Goal: Information Seeking & Learning: Learn about a topic

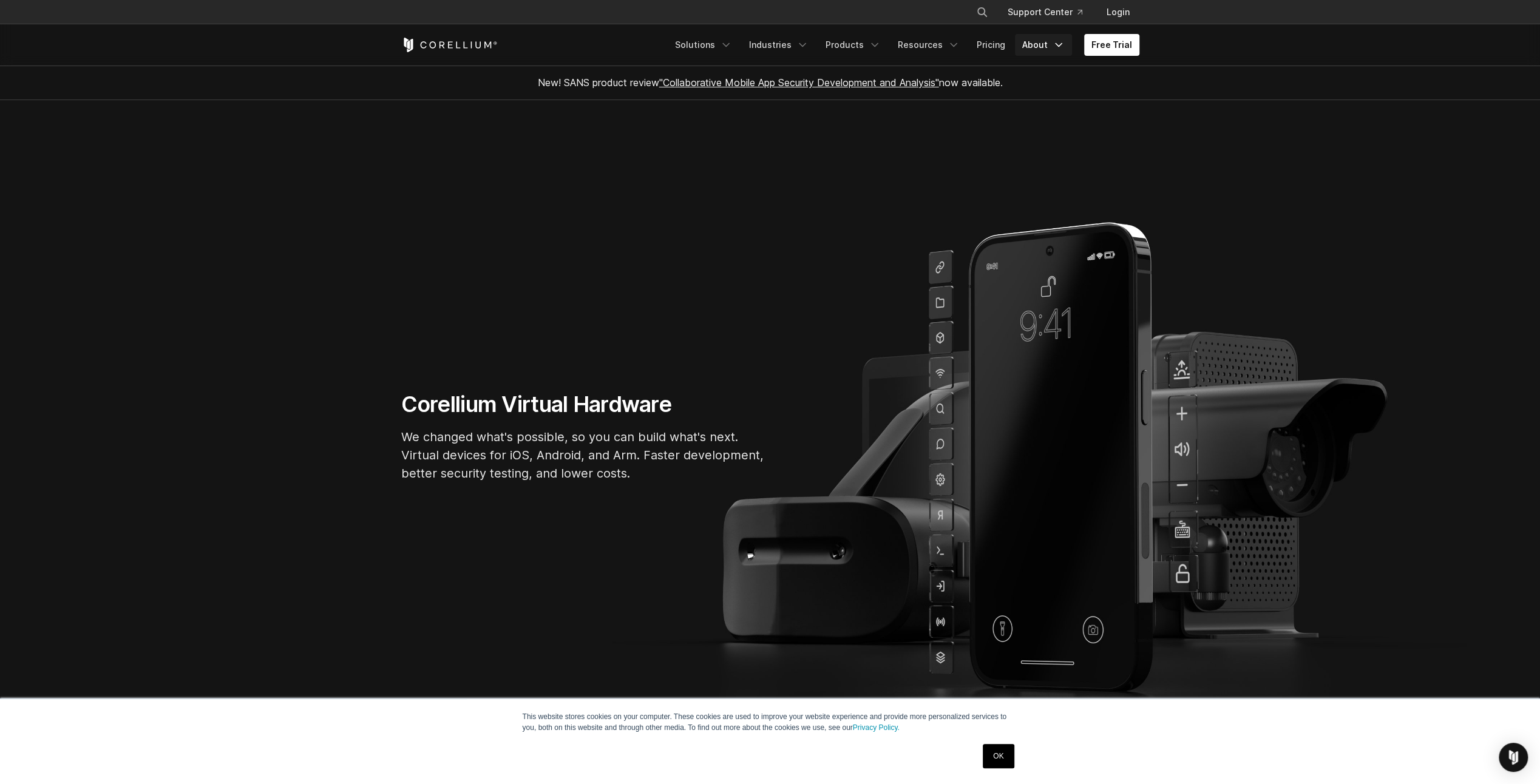
click at [1032, 42] on link "About" at bounding box center [1043, 45] width 57 height 22
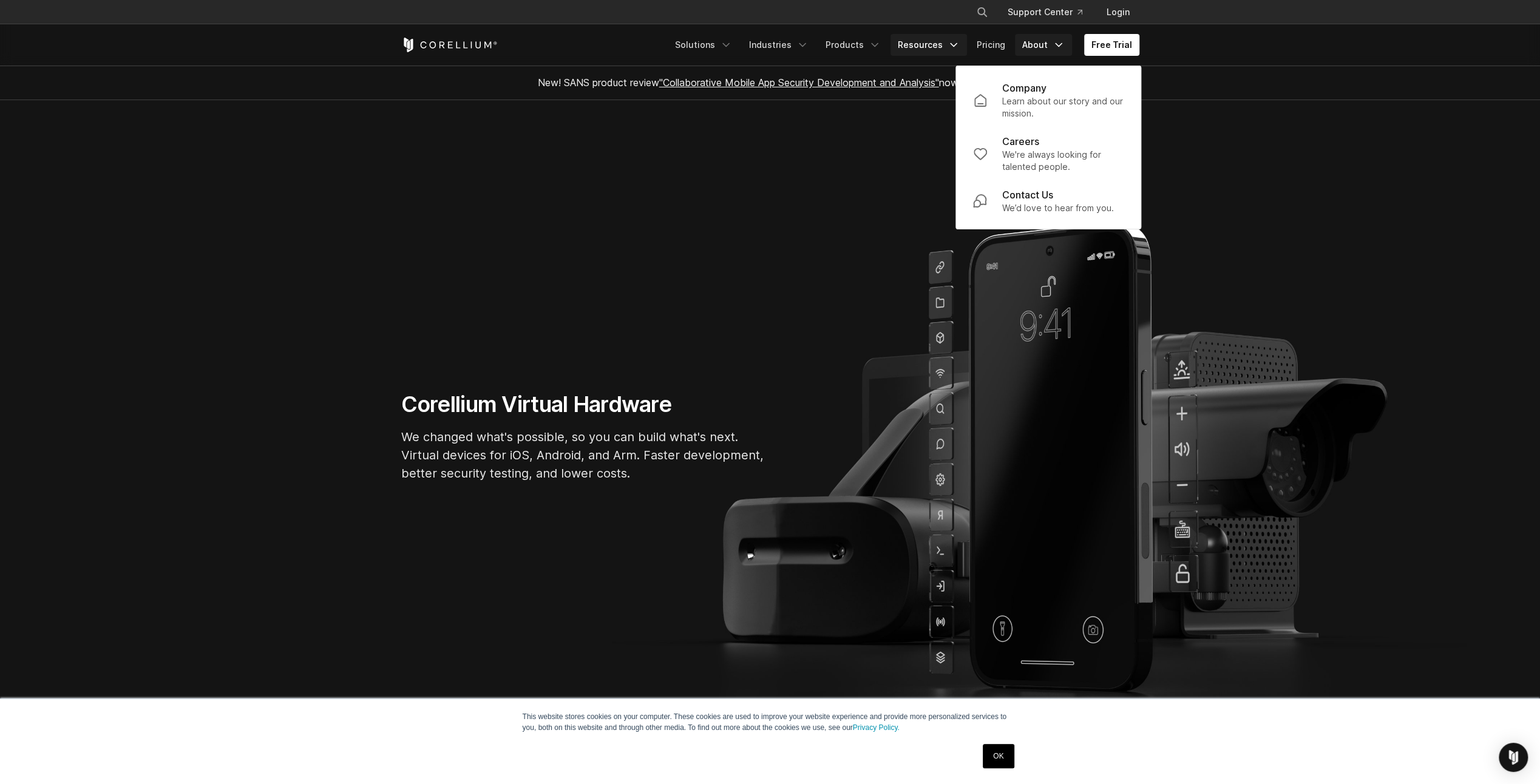
click at [930, 48] on link "Resources" at bounding box center [929, 45] width 77 height 22
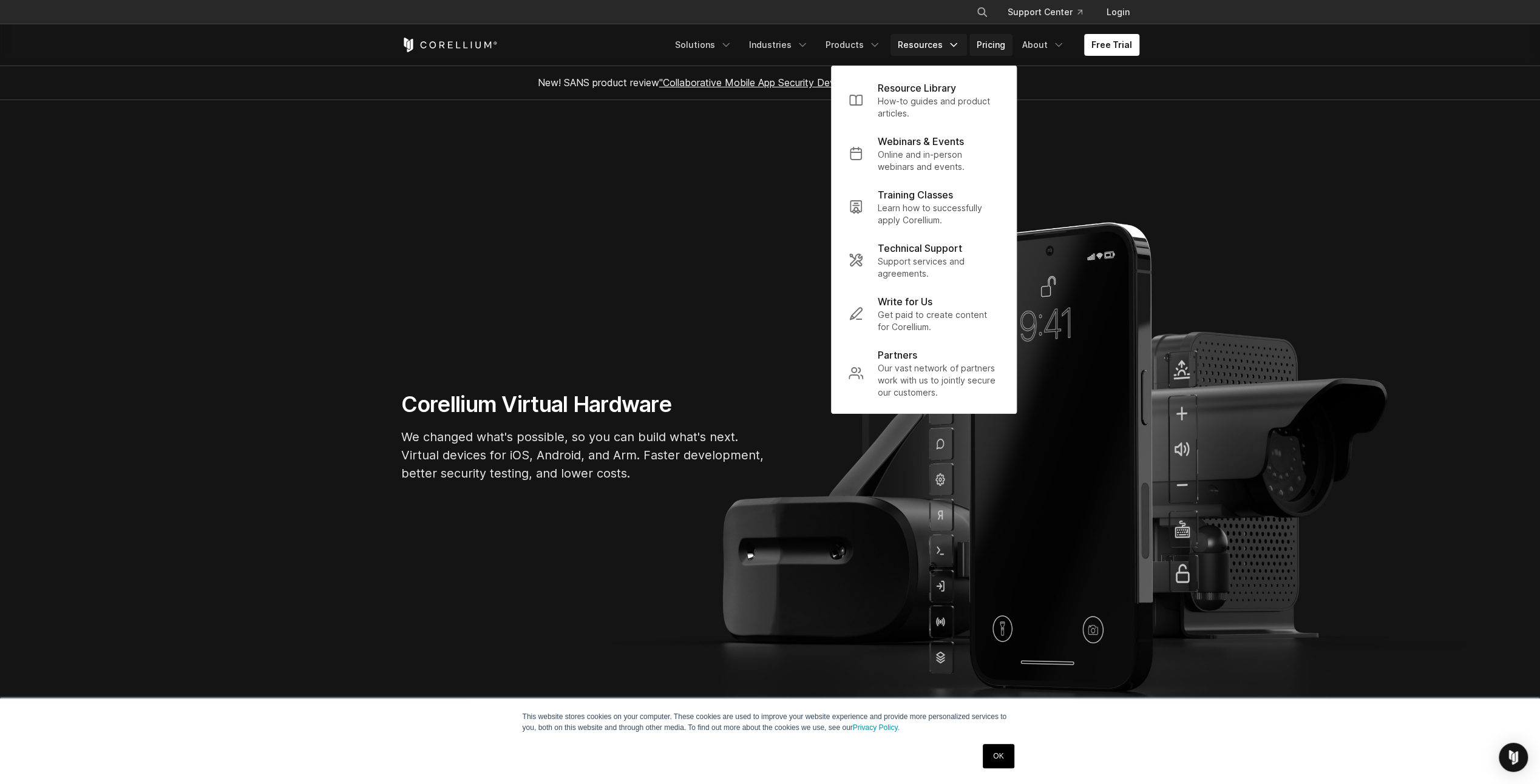
click at [990, 43] on link "Pricing" at bounding box center [991, 45] width 43 height 22
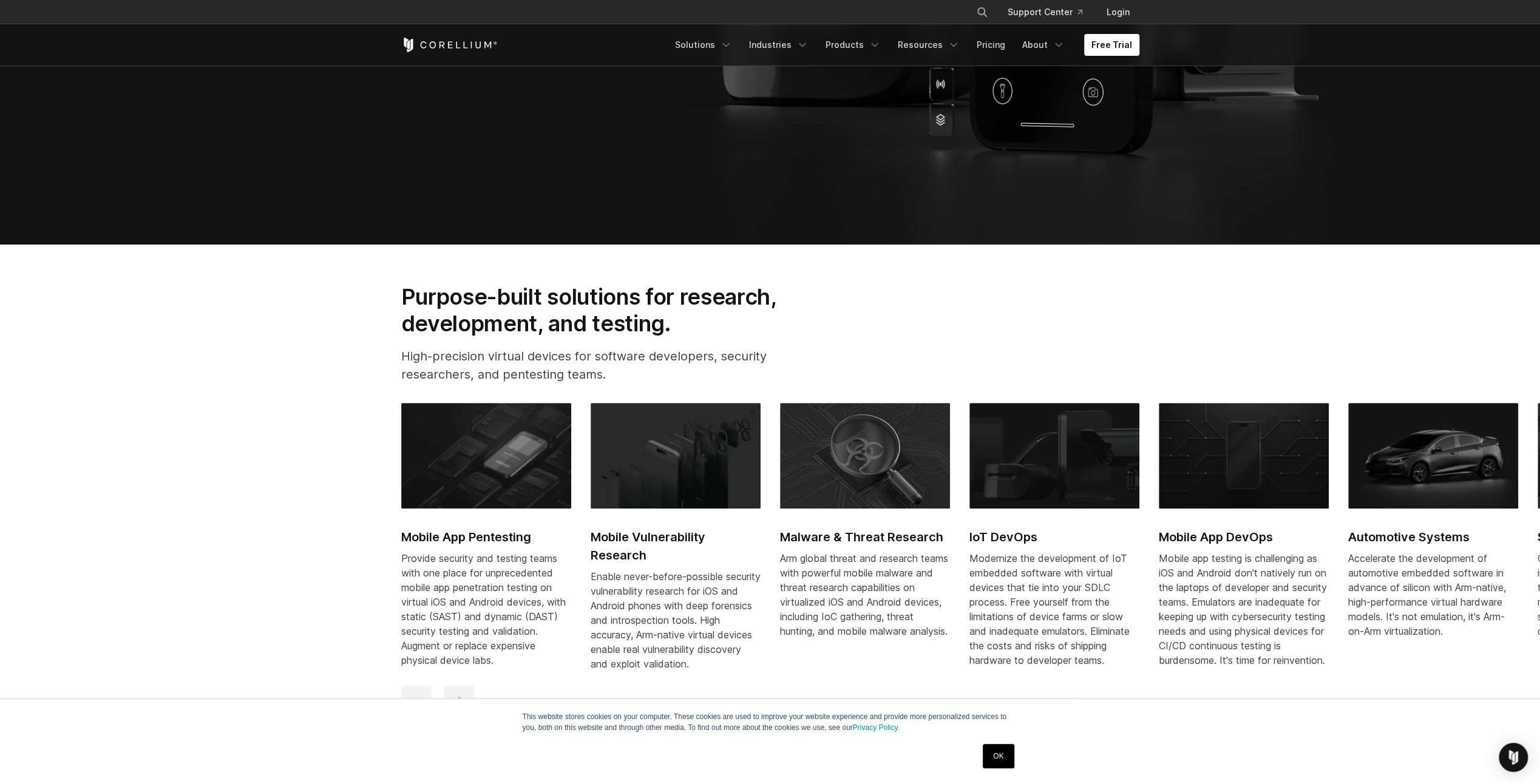
scroll to position [453, 0]
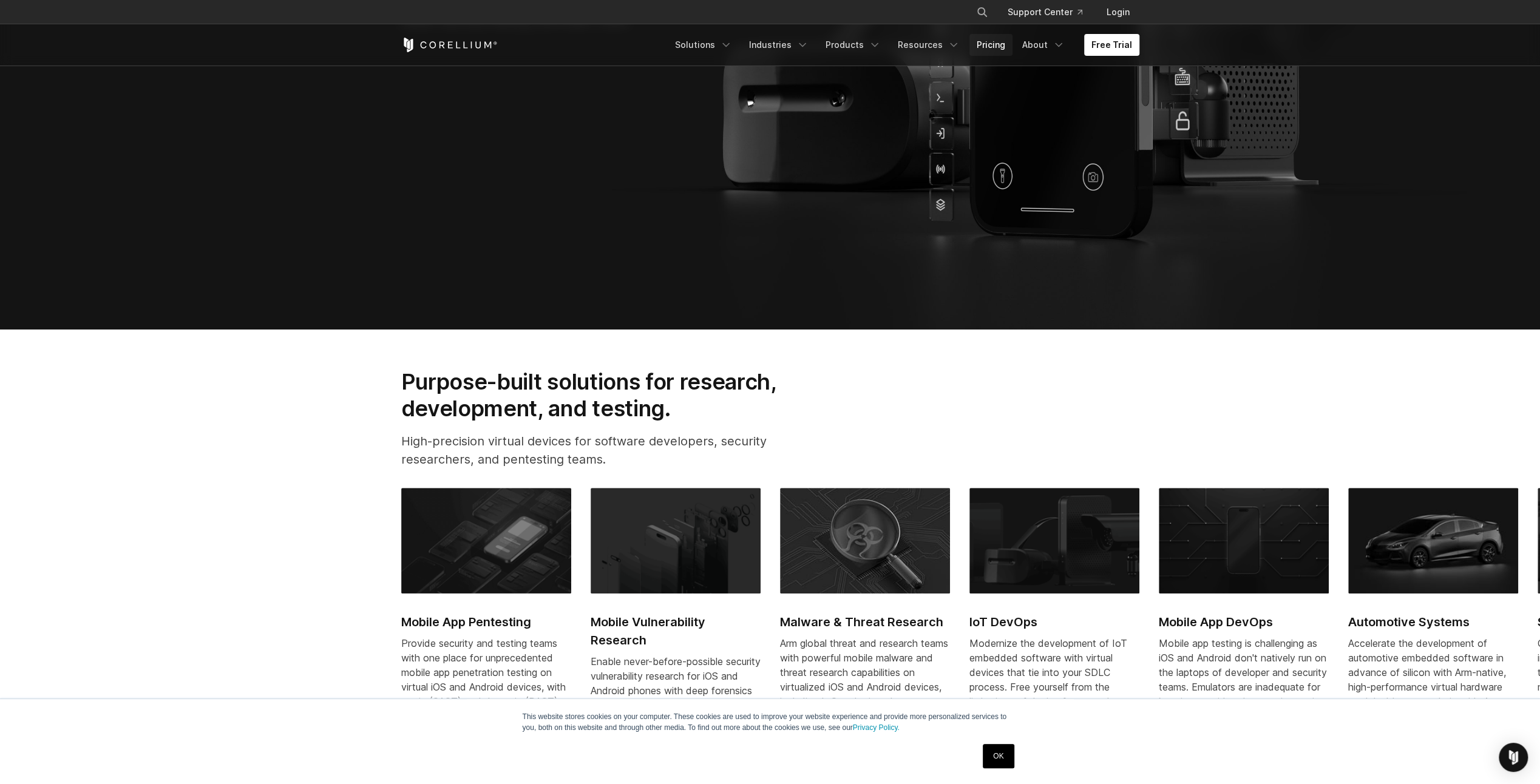
click at [1010, 49] on link "Pricing" at bounding box center [991, 45] width 43 height 22
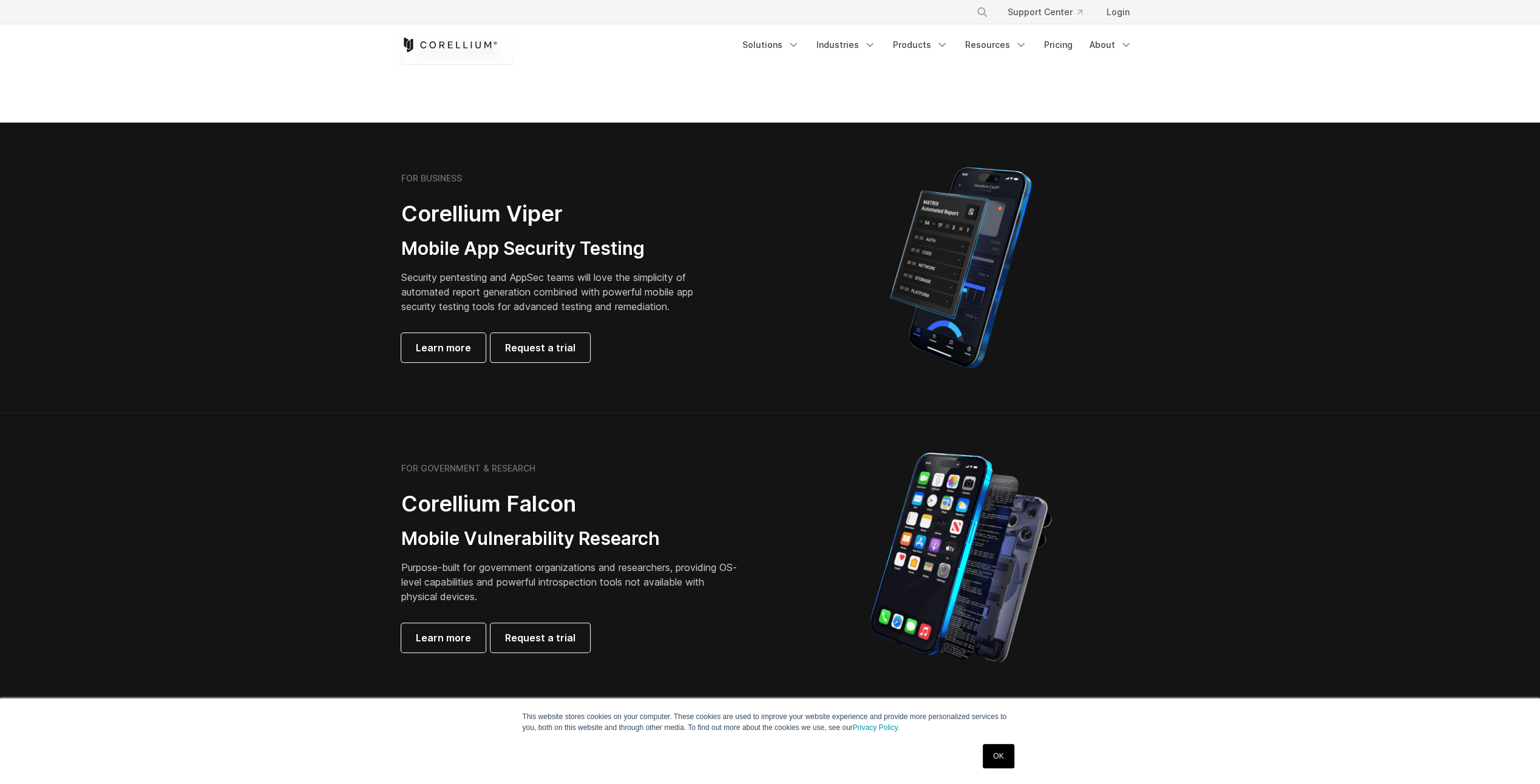
scroll to position [182, 0]
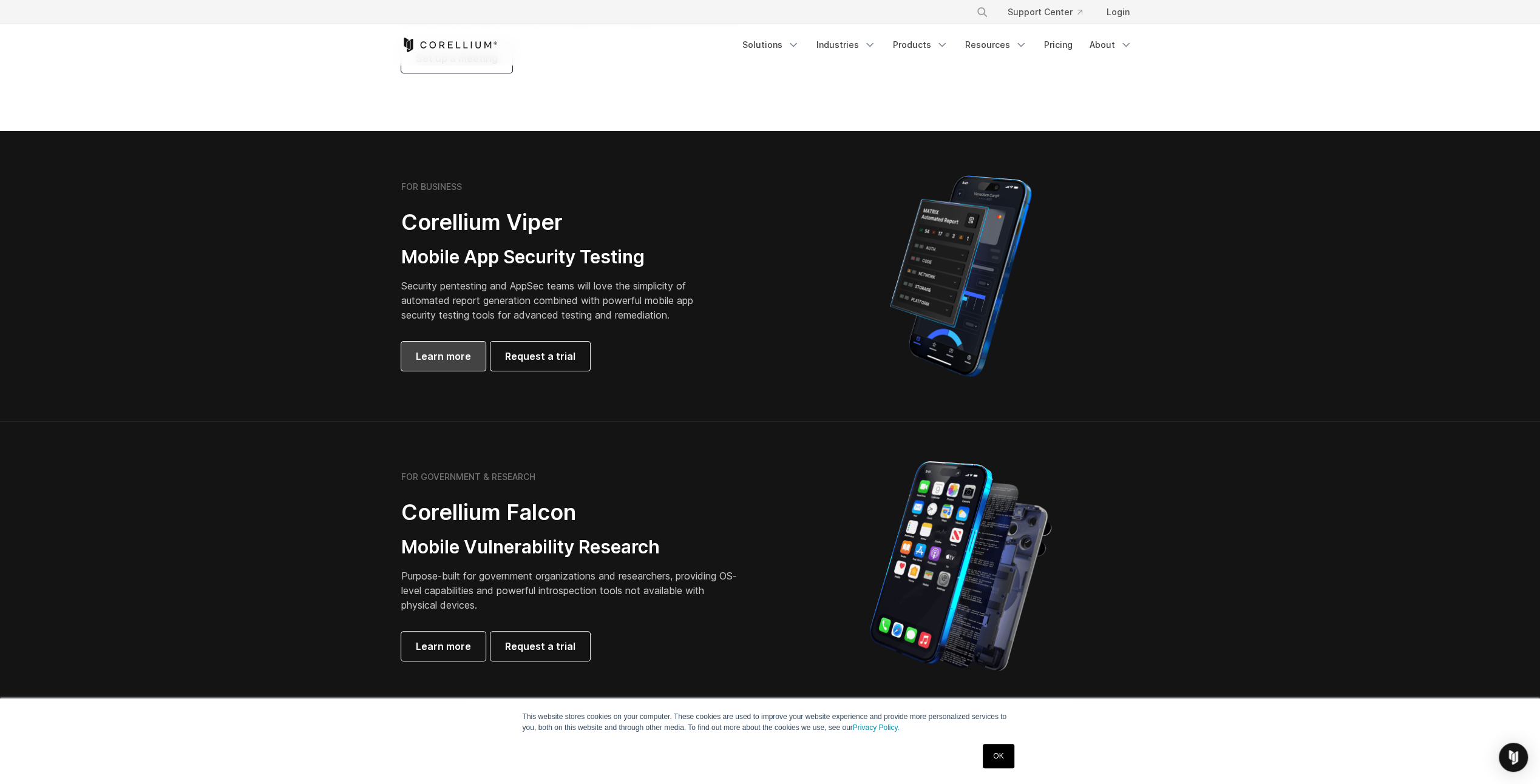
click at [461, 362] on span "Learn more" at bounding box center [444, 356] width 55 height 15
